Goal: Transaction & Acquisition: Book appointment/travel/reservation

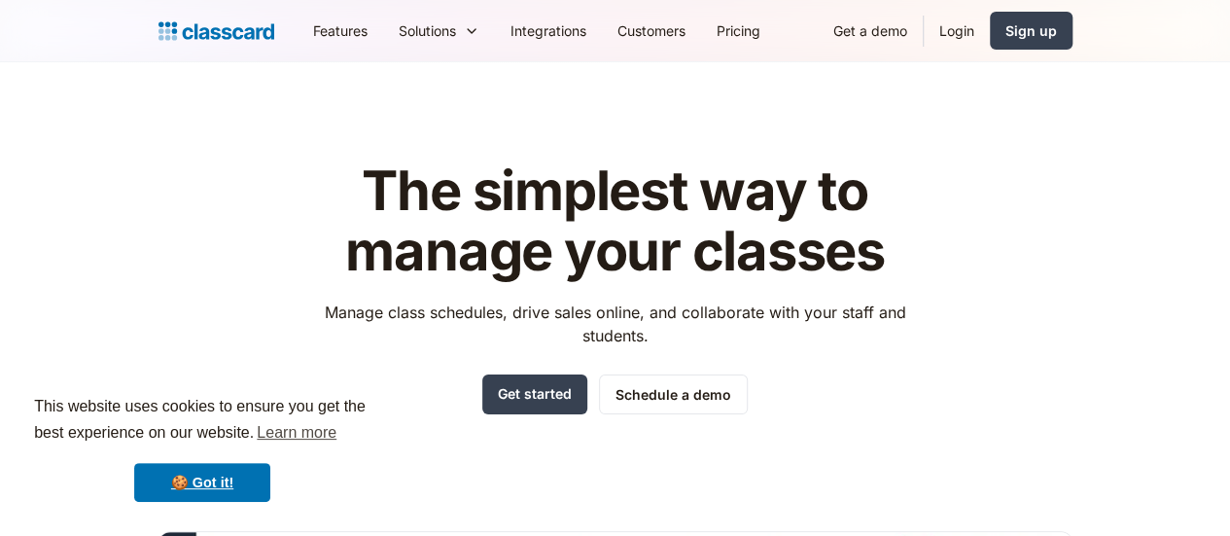
scroll to position [324, 0]
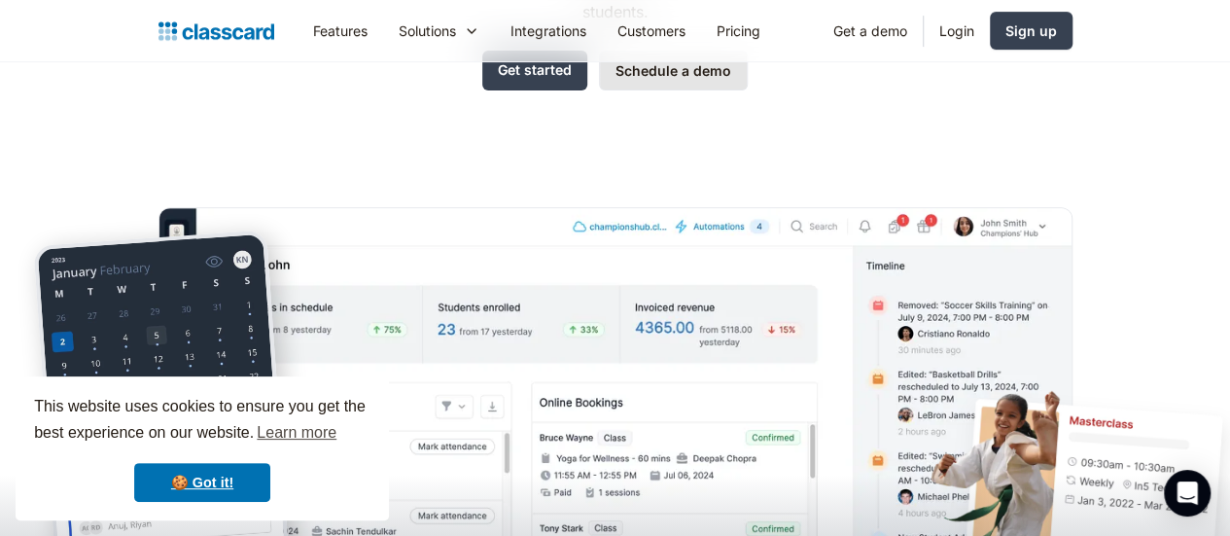
click at [703, 78] on link "Schedule a demo" at bounding box center [673, 71] width 149 height 40
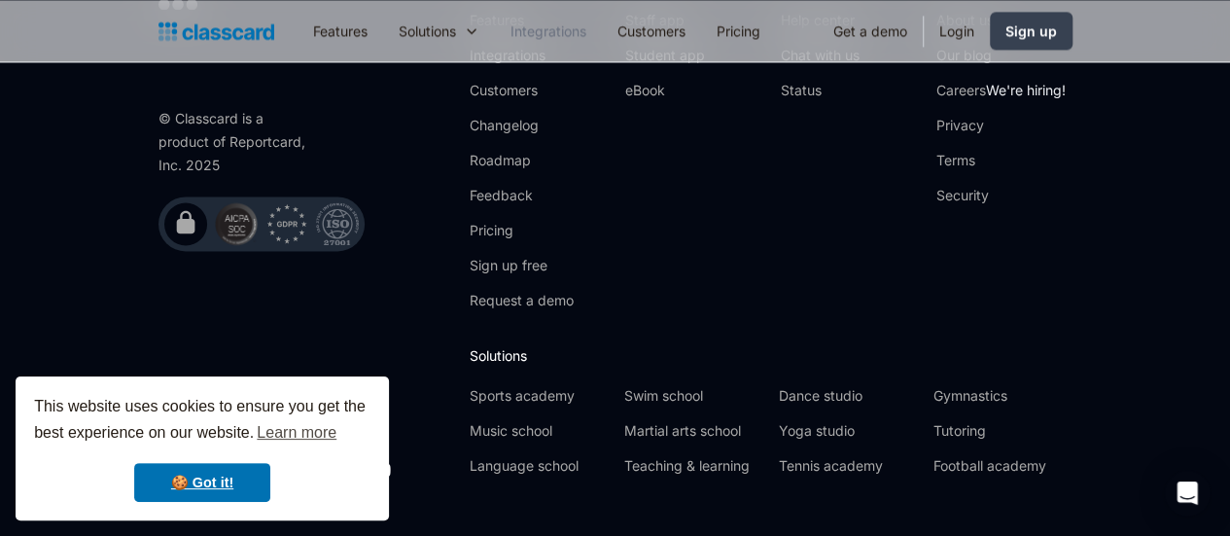
scroll to position [1528, 0]
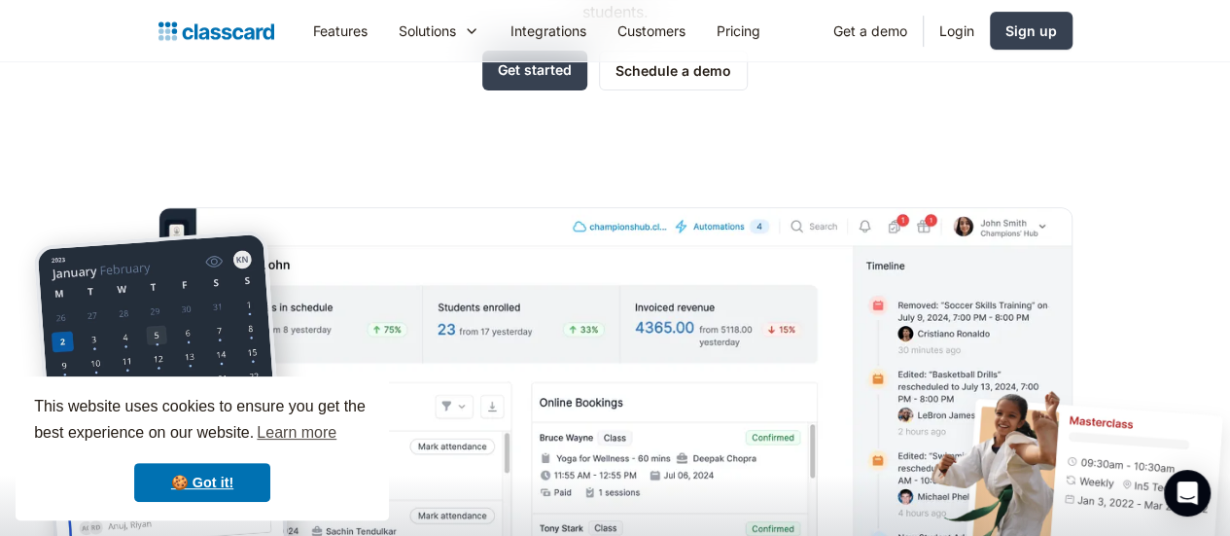
scroll to position [648, 0]
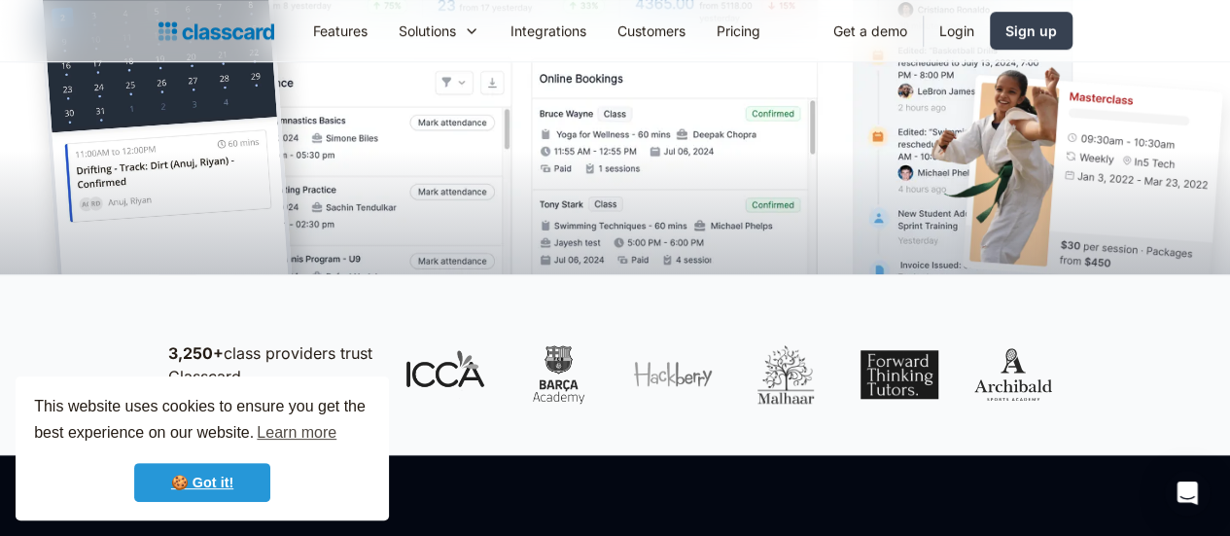
click at [232, 478] on link "🍪 Got it!" at bounding box center [202, 482] width 136 height 39
